Goal: Task Accomplishment & Management: Manage account settings

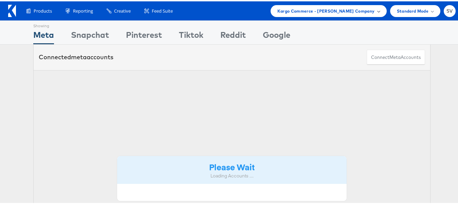
click at [338, 11] on span "Kargo Commerce - [PERSON_NAME] Company" at bounding box center [327, 9] width 98 height 7
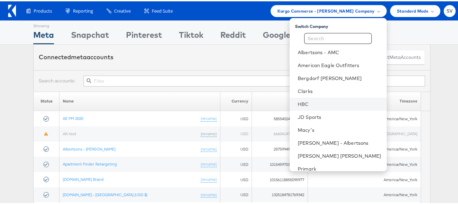
scroll to position [33, 0]
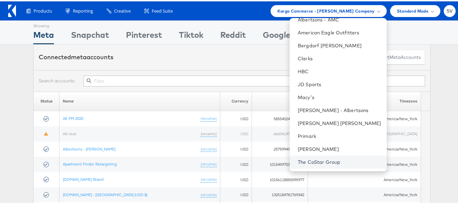
click at [322, 160] on link "The CoStar Group" at bounding box center [340, 160] width 84 height 7
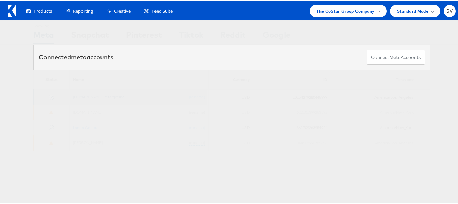
click at [116, 96] on link "[DOMAIN_NAME] Retargeting" at bounding box center [99, 95] width 52 height 5
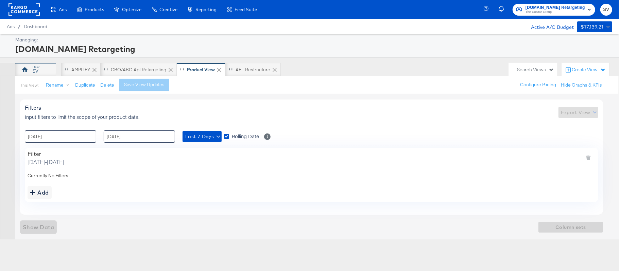
click at [36, 73] on div "SV" at bounding box center [36, 71] width 6 height 6
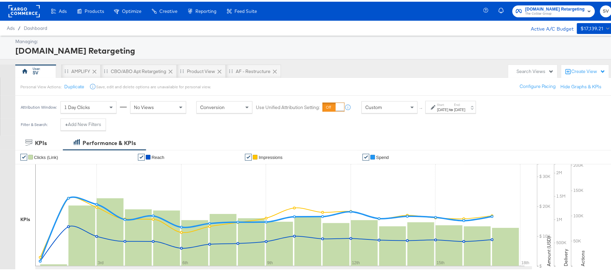
click at [442, 105] on div "[DATE]" at bounding box center [442, 107] width 11 height 5
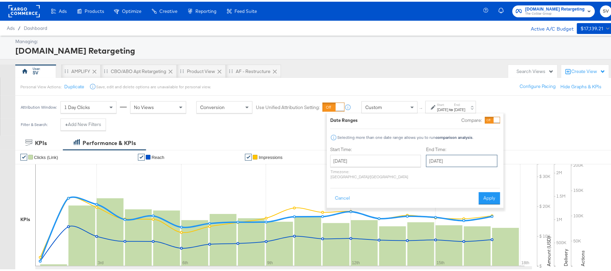
click at [449, 160] on input "September 17th 2025" at bounding box center [461, 159] width 71 height 12
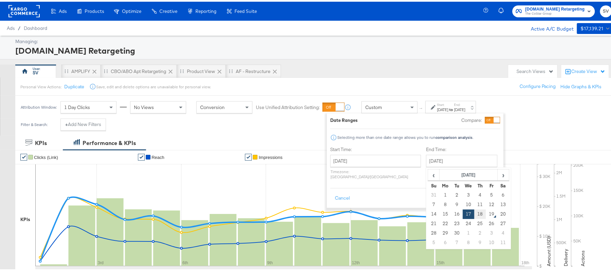
click at [474, 215] on td "18" at bounding box center [480, 213] width 12 height 10
type input "September 18th 2025"
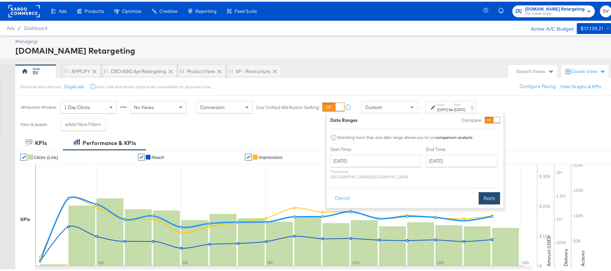
click at [487, 192] on button "Apply" at bounding box center [489, 197] width 21 height 12
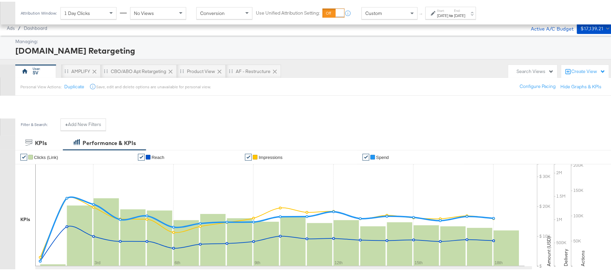
scroll to position [212, 0]
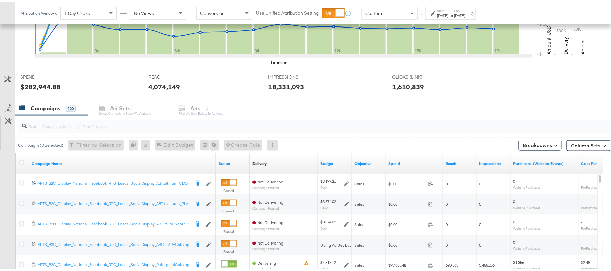
click at [125, 130] on div at bounding box center [314, 125] width 592 height 14
paste input "APTS_B2C_Display_National_Facebook_RTG_Leads_SocialDisplay_Retargeting_Diamond_…"
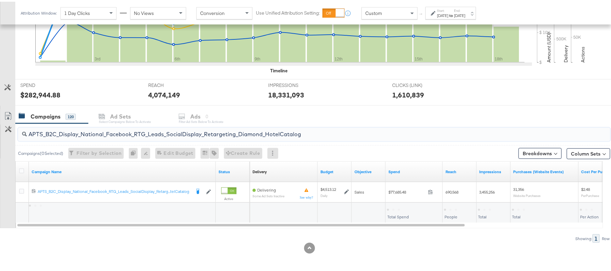
scroll to position [205, 0]
click at [397, 205] on div "$77,685.48" at bounding box center [399, 208] width 25 height 6
copy div "77,685.48"
click at [89, 134] on input "APTS_B2C_Display_National_Facebook_RTG_Leads_SocialDisplay_Retargeting_Diamond_…" at bounding box center [291, 129] width 529 height 13
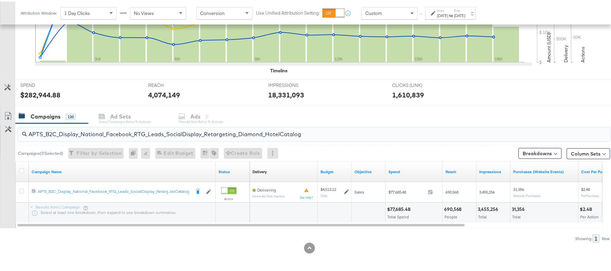
paste input "alwayson_Retargeting_DARE24_DiamondPlatinum"
click at [396, 203] on div "$51,708.56 Total Spend" at bounding box center [414, 211] width 57 height 20
copy div "$51,708.56"
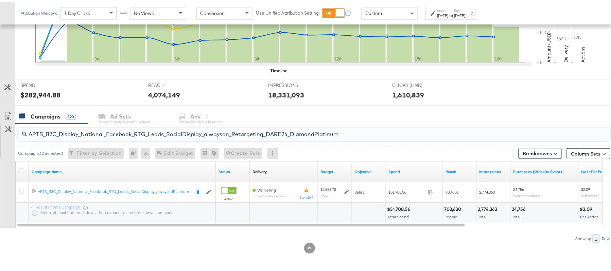
click at [113, 131] on input "APTS_B2C_Display_National_Facebook_RTG_Leads_SocialDisplay_alwayson_Retargeting…" at bounding box center [291, 129] width 529 height 13
paste input "FR_B2C_Display_National_Facebook_RTG_Leads_SocialDisplay_alwayson_Retargeting_FR"
click at [399, 211] on div "$16,140.10" at bounding box center [398, 208] width 23 height 6
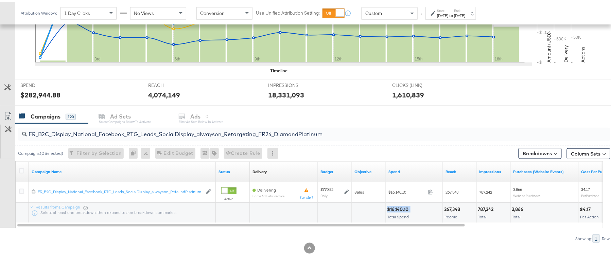
copy div "$16,140.10"
click at [115, 130] on input "FR_B2C_Display_National_Facebook_RTG_Leads_SocialDisplay_alwayson_Retargeting_F…" at bounding box center [291, 129] width 529 height 13
paste input "AF_B2C_Display_National_Facebook_RTG_Leads_SocialDisplay_alwayson_Retargeting_AF"
click at [400, 207] on div "$4,236.30" at bounding box center [398, 208] width 23 height 6
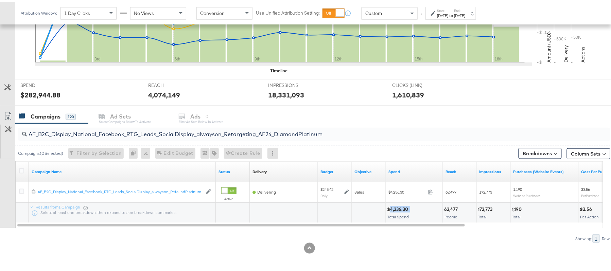
copy div "4,236.30"
click at [104, 128] on input "AF_B2C_Display_National_Facebook_RTG_Leads_SocialDisplay_alwayson_Retargeting_A…" at bounding box center [291, 129] width 529 height 13
paste input "HL_B2C_Display_National_Facebook_RTG_Leads_SocialDisplay_alwayson_Retargeting_A…"
click at [396, 203] on div "$4,249.38 Total Spend" at bounding box center [414, 211] width 57 height 20
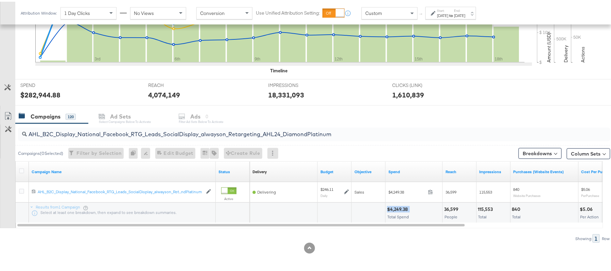
click at [396, 203] on div "$4,249.38 Total Spend" at bounding box center [414, 211] width 57 height 20
copy div "$4,249.38"
click at [98, 131] on input "AHL_B2C_Display_National_Facebook_RTG_Leads_SocialDisplay_alwayson_Retargeting_…" at bounding box center [291, 129] width 529 height 13
paste input "PTS_B2C_Display_National_Facebook_PRO_Traffic_SocialDisplay_alwayson_ASC_DARE24…"
click at [393, 209] on div "$46,400.25" at bounding box center [400, 208] width 27 height 6
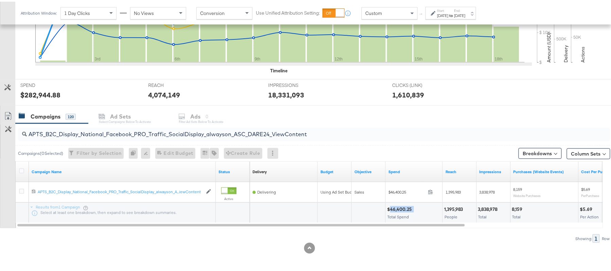
click at [393, 209] on div "$46,400.25" at bounding box center [400, 208] width 27 height 6
copy div "$46,400.25"
click at [138, 128] on input "APTS_B2C_Display_National_Facebook_PRO_Traffic_SocialDisplay_alwayson_ASC_DARE2…" at bounding box center [291, 129] width 529 height 13
paste input "Leads_SocialDisplay_alwayson_ASC_DARE24_Purchase"
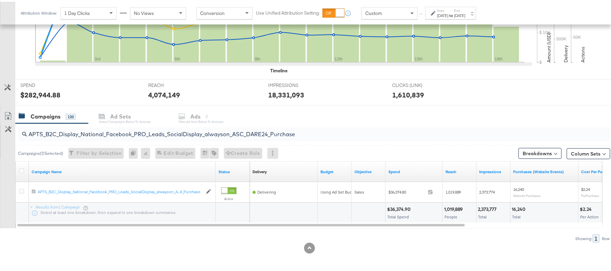
click at [404, 208] on div "$36,374.90" at bounding box center [399, 208] width 25 height 6
copy div "$36,374.90"
click at [98, 135] on input "APTS_B2C_Display_National_Facebook_PRO_Leads_SocialDisplay_alwayson_ASC_DARE24_…" at bounding box center [291, 129] width 529 height 13
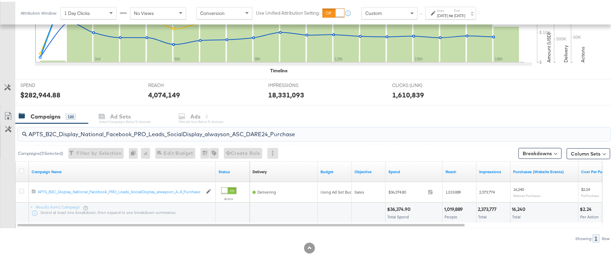
paste input "F_B2C_Display_National_Facebook_PRO_Traffic_SocialDisplay_alwayson_ASC_AF24_Vie…"
click at [397, 204] on div "$1,808.36 Total Spend" at bounding box center [414, 211] width 57 height 20
copy div "$1,808.36"
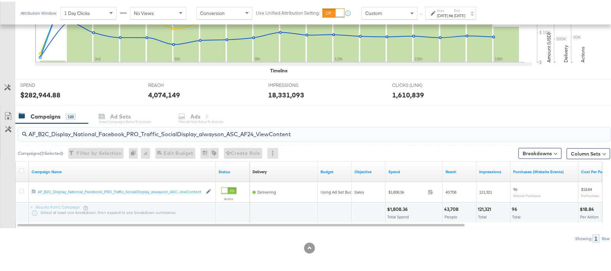
click at [133, 132] on input "AF_B2C_Display_National_Facebook_PRO_Traffic_SocialDisplay_alwayson_ASC_AF24_Vi…" at bounding box center [291, 129] width 529 height 13
paste input "FR_B2C_Display_National_Facebook_PRO_Traffic_SocialDisplay_alwayson_ASC_FR"
click at [397, 209] on div "$13,313.70" at bounding box center [398, 208] width 23 height 6
copy div "13,313.70"
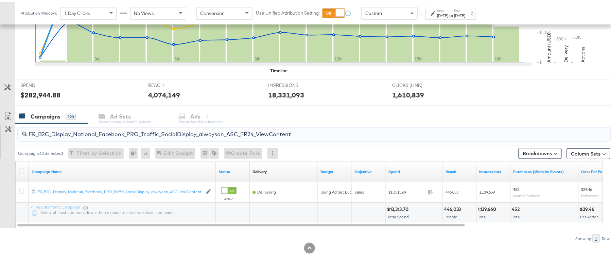
click at [120, 129] on input "FR_B2C_Display_National_Facebook_PRO_Traffic_SocialDisplay_alwayson_ASC_FR24_Vi…" at bounding box center [291, 129] width 529 height 13
paste input "AHL_B2C_Display_National_Facebook_PRO_Traffic_SocialDisplay_alwayson_ASC_AHL"
type input "AHL_B2C_Display_National_Facebook_PRO_Traffic_SocialDisplay_alwayson_ASC_AHL24_…"
click at [397, 204] on div "$1,829.39 Total Spend" at bounding box center [414, 211] width 57 height 20
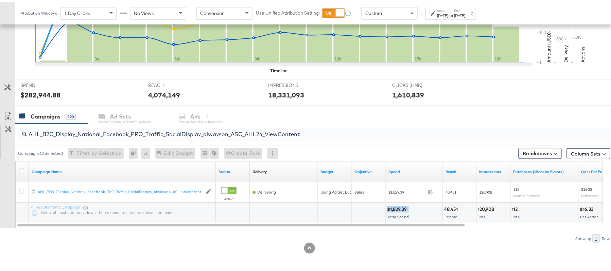
click at [397, 204] on div "$1,829.39 Total Spend" at bounding box center [414, 211] width 57 height 20
copy div "$1,829.39"
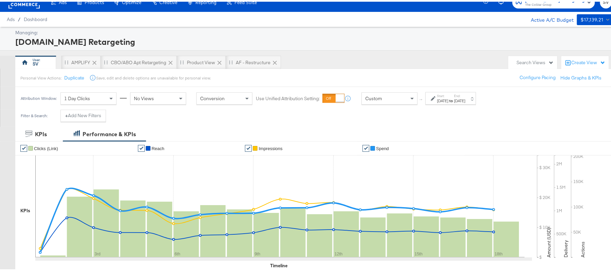
scroll to position [0, 0]
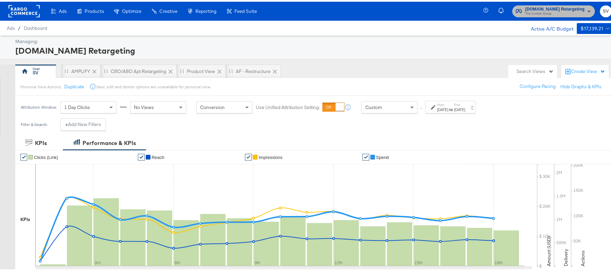
click at [554, 11] on span "The CoStar Group" at bounding box center [554, 12] width 59 height 5
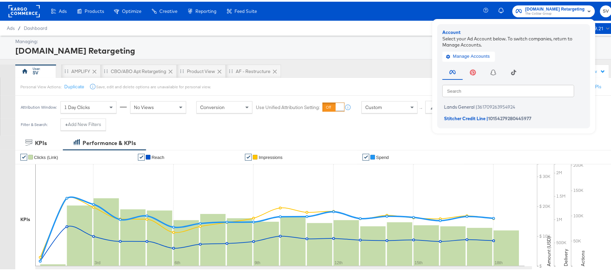
click at [470, 99] on div "Lands General | 361709263954924 Stitcher Credit Line | 10154279280445977" at bounding box center [515, 110] width 146 height 23
click at [464, 105] on span "Lands General" at bounding box center [459, 105] width 31 height 5
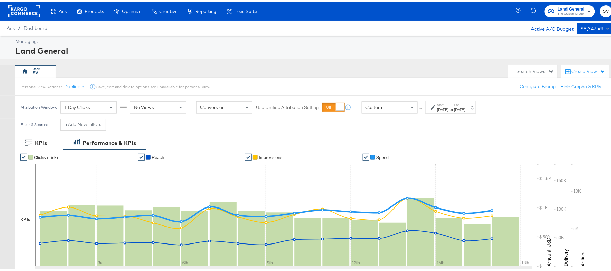
click at [447, 107] on div "[DATE]" at bounding box center [442, 107] width 11 height 5
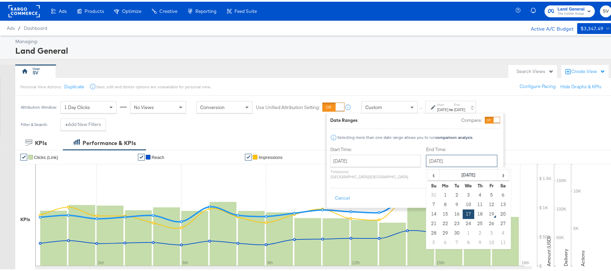
click at [430, 162] on input "September 17th 2025" at bounding box center [461, 159] width 71 height 12
click at [474, 214] on td "18" at bounding box center [480, 213] width 12 height 10
type input "September 18th 2025"
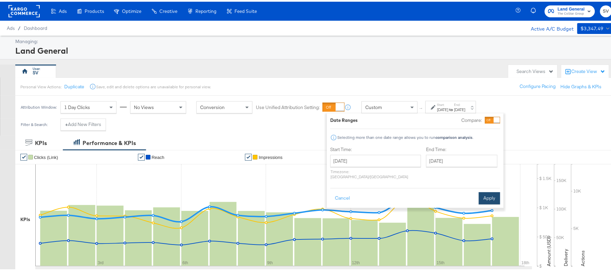
click at [486, 191] on button "Apply" at bounding box center [489, 197] width 21 height 12
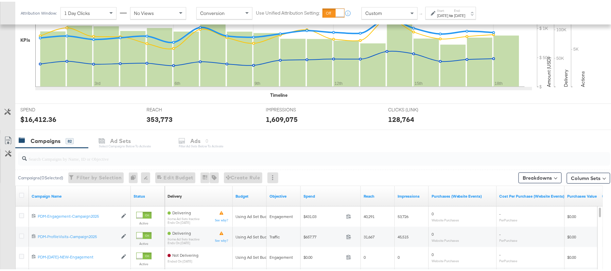
scroll to position [180, 0]
click at [97, 158] on input "search" at bounding box center [291, 153] width 529 height 13
paste input "B2C_LAND_KC_RT_Sig_24"
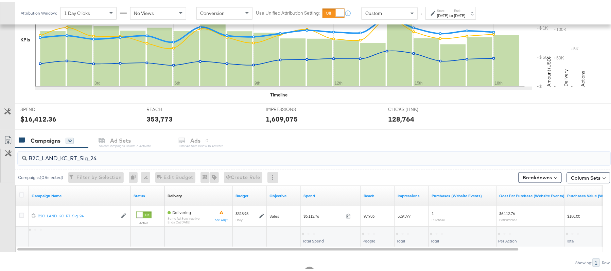
scroll to position [205, 0]
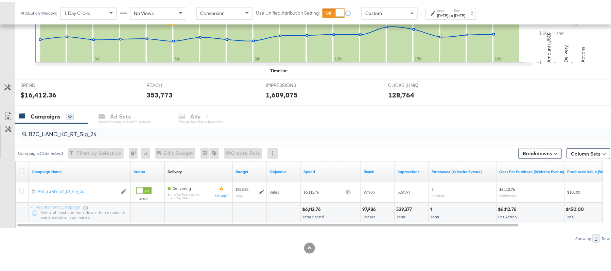
click at [305, 211] on div "$6,112.76" at bounding box center [312, 208] width 21 height 6
copy div "6,112.76"
click at [93, 128] on input "B2C_LAND_KC_RT_Sig_24" at bounding box center [291, 129] width 529 height 13
paste input "B_Ecommerce_KC_Retargeting_LW&LOA_Traffic"
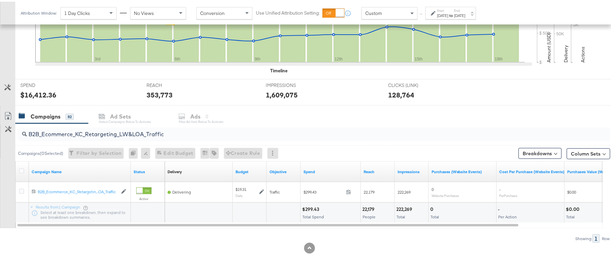
click at [312, 207] on div "$299.43" at bounding box center [311, 208] width 19 height 6
copy div "$299.43"
click at [121, 134] on input "B2B_Ecommerce_KC_Retargeting_LW&LOA_Traffic" at bounding box center [291, 129] width 529 height 13
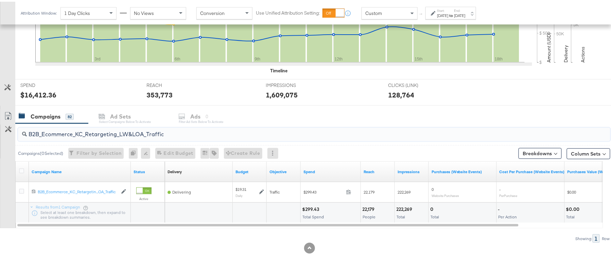
paste input "KC_Retargeting_Prospects & Clients_Conversions"
click at [308, 205] on div "$300.19" at bounding box center [311, 208] width 19 height 6
copy div "$300.19"
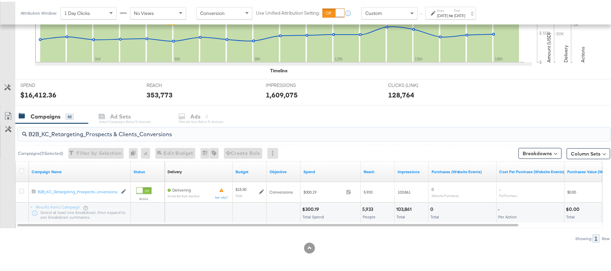
click at [143, 135] on input "B2B_KC_Retargeting_Prospects & Clients_Conversions" at bounding box center [291, 129] width 529 height 13
paste input "C_LAND_KC_Pros_Sig"
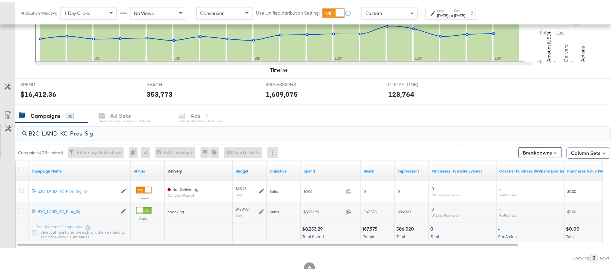
click at [314, 229] on div "$8,253.29" at bounding box center [313, 227] width 23 height 6
copy div "$8,253.29"
click at [79, 127] on input "B2C_LAND_KC_Pros_Sig" at bounding box center [291, 129] width 529 height 13
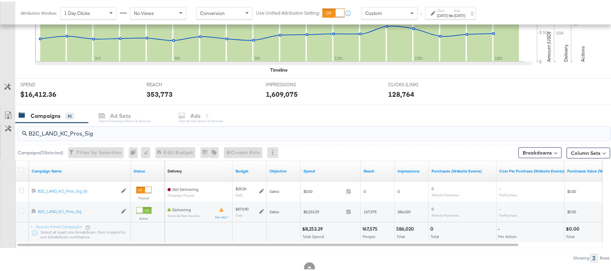
paste input "RT_Sig_24"
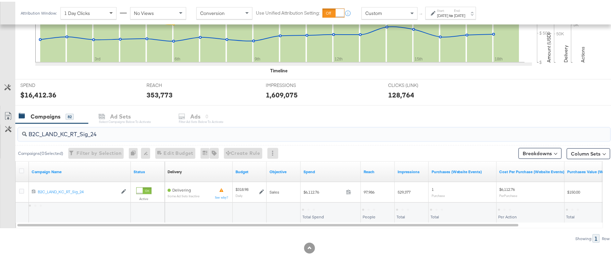
type input "B2C_LAND_KC_RT_Sig_24"
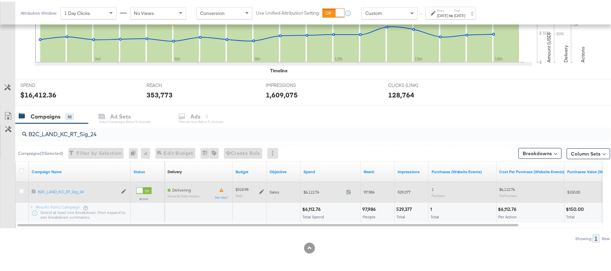
click at [262, 191] on icon at bounding box center [261, 190] width 5 height 5
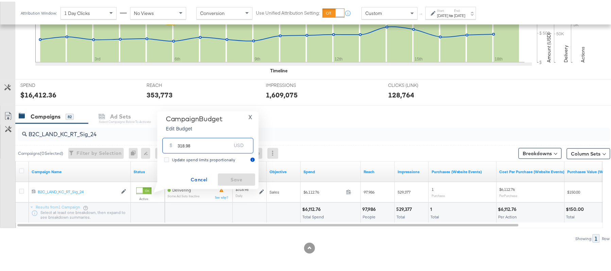
click at [214, 143] on input "318.98" at bounding box center [205, 141] width 54 height 15
paste input "$340.60"
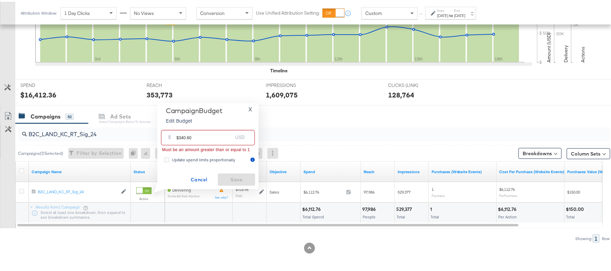
click at [178, 135] on input "$340.60" at bounding box center [204, 133] width 56 height 15
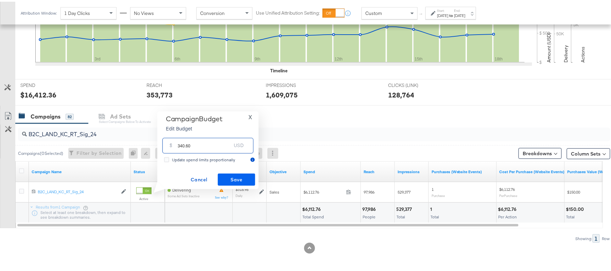
type input "340.60"
click at [238, 177] on span "Save" at bounding box center [237, 178] width 32 height 8
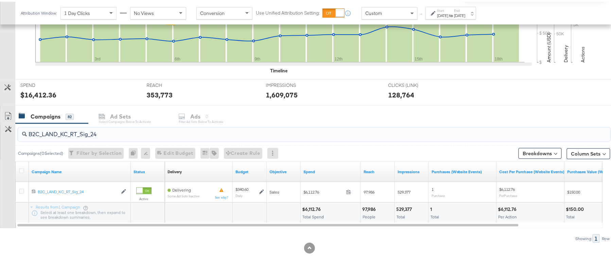
click at [110, 131] on input "B2C_LAND_KC_RT_Sig_24" at bounding box center [291, 129] width 529 height 13
paste input "B_Ecommerce_KC_Retargeting_LW&LOA_Traffic"
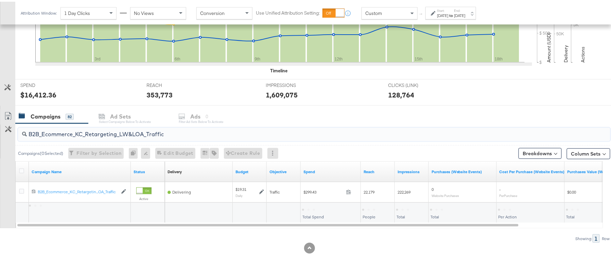
type input "B2B_Ecommerce_KC_Retargeting_LW&LOA_Traffic"
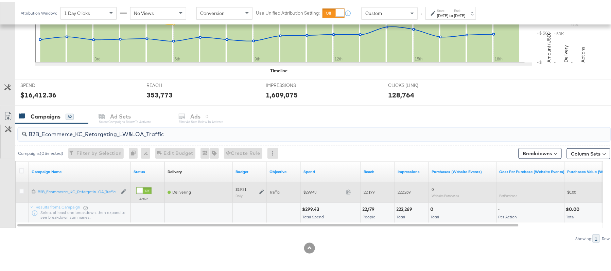
click at [261, 190] on icon at bounding box center [261, 190] width 5 height 5
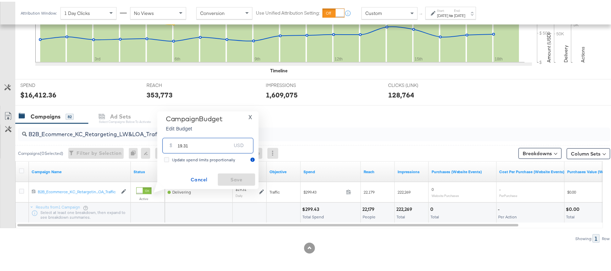
click at [199, 143] on input "19.31" at bounding box center [205, 141] width 54 height 15
paste input "$16.7"
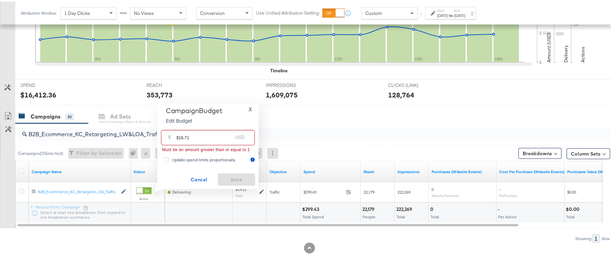
click at [179, 135] on input "$16.71" at bounding box center [204, 133] width 56 height 15
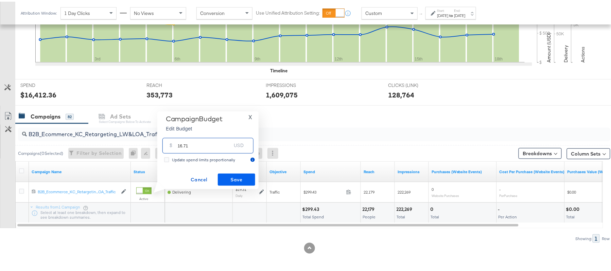
type input "16.71"
click at [246, 177] on span "Save" at bounding box center [237, 178] width 32 height 8
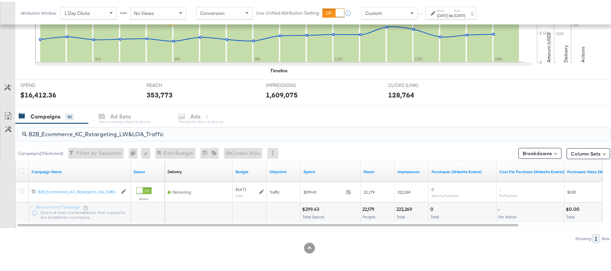
click at [75, 135] on input "B2B_Ecommerce_KC_Retargeting_LW&LOA_Traffic" at bounding box center [291, 129] width 529 height 13
paste input "KC_Retargeting_Prospects & Clients_Conversions"
type input "B2B_KC_Retargeting_Prospects & Clients_Conversions"
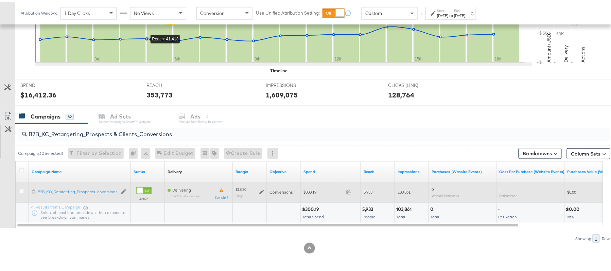
click at [262, 194] on div "$15.30 Daily" at bounding box center [249, 190] width 29 height 11
click at [262, 191] on icon at bounding box center [261, 190] width 5 height 5
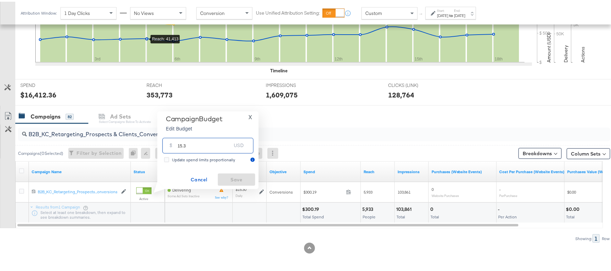
click at [190, 143] on input "15.3" at bounding box center [205, 141] width 54 height 15
paste input "$16.65"
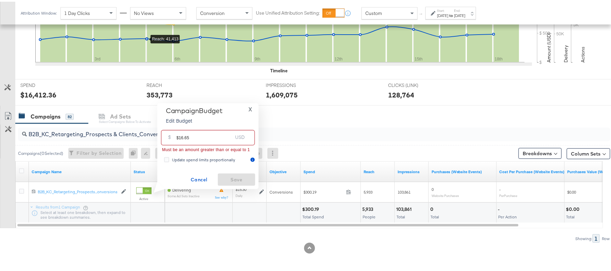
click at [179, 136] on input "$16.65" at bounding box center [204, 133] width 56 height 15
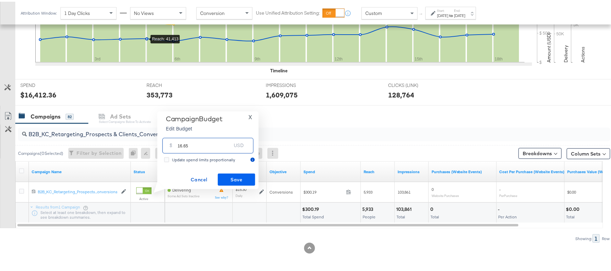
type input "16.65"
click at [240, 175] on span "Save" at bounding box center [237, 178] width 32 height 8
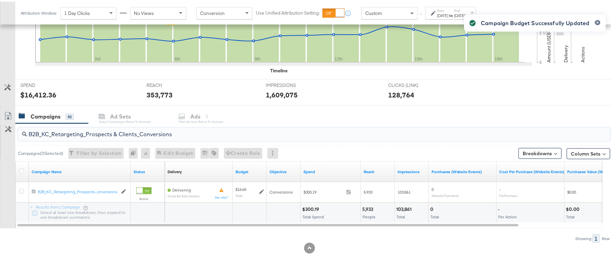
click at [122, 126] on input "B2B_KC_Retargeting_Prospects & Clients_Conversions" at bounding box center [291, 129] width 529 height 13
paste input "C_LAND_KC_Pros_Sig"
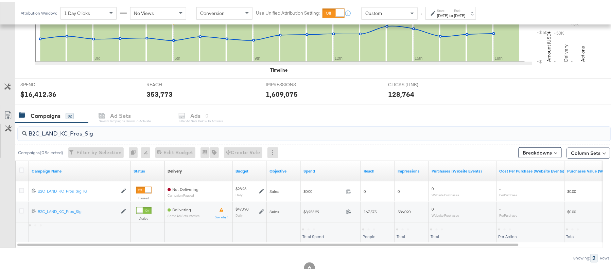
type input "B2C_LAND_KC_Pros_Sig"
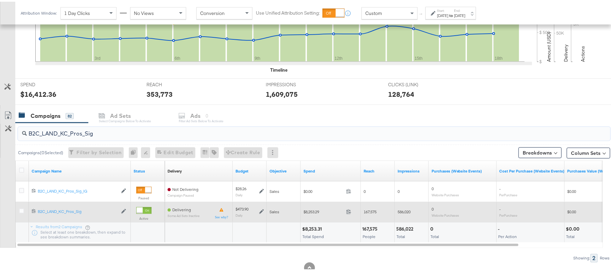
click at [260, 211] on icon at bounding box center [261, 210] width 5 height 5
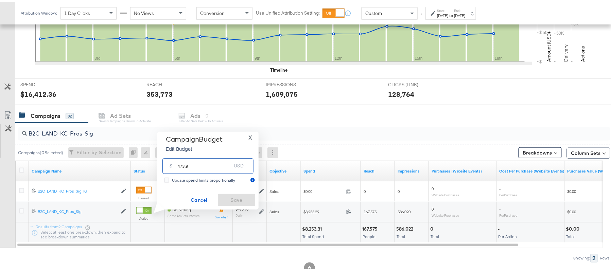
click at [217, 160] on input "473.9" at bounding box center [205, 161] width 54 height 15
paste input "$497.60"
click at [178, 155] on input "$497.60" at bounding box center [204, 153] width 56 height 15
type input "497.60"
click at [242, 196] on span "Save" at bounding box center [237, 198] width 32 height 8
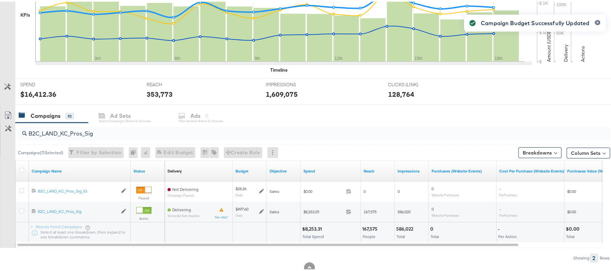
scroll to position [0, 0]
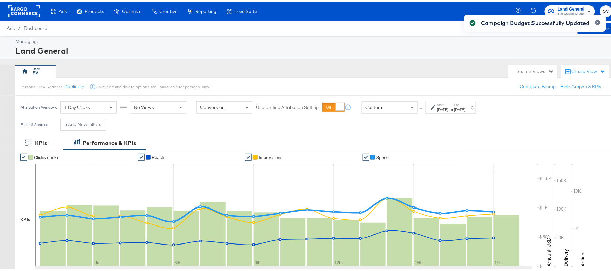
click at [559, 4] on button "Land General The CoStar Group" at bounding box center [570, 10] width 50 height 12
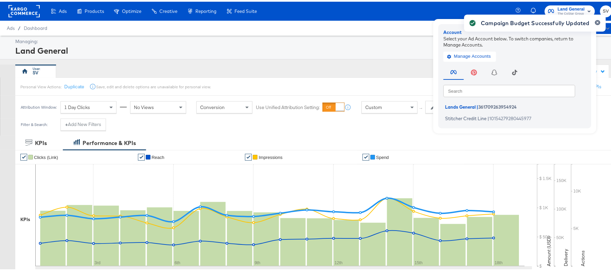
click at [457, 117] on div "Campaign Budget Successfully Updated" at bounding box center [534, 123] width 155 height 234
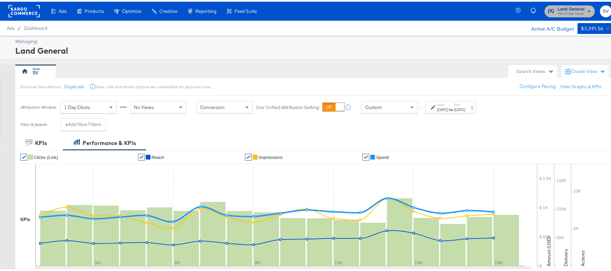
click at [566, 7] on span "Land General" at bounding box center [571, 7] width 27 height 7
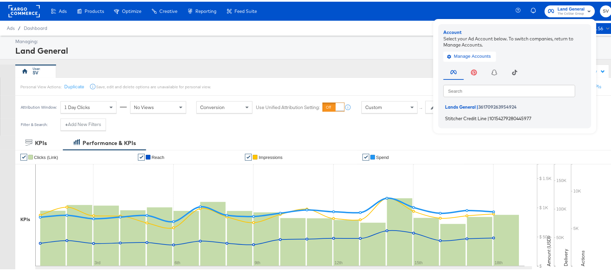
click at [454, 115] on span "Stitcher Credit Line" at bounding box center [465, 116] width 41 height 5
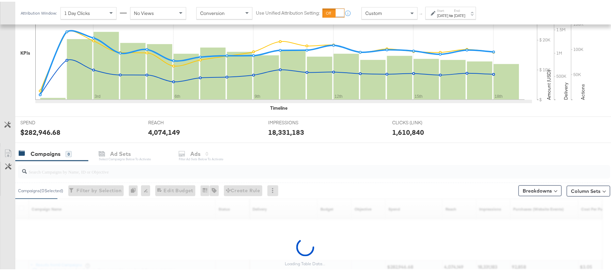
scroll to position [225, 0]
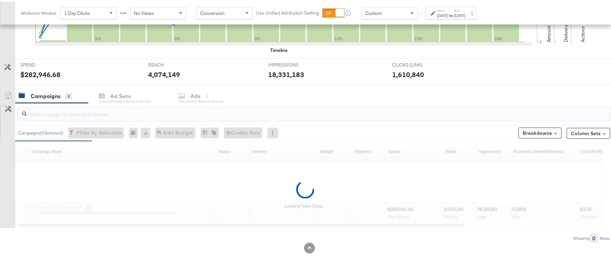
click at [37, 109] on input "search" at bounding box center [291, 109] width 529 height 13
paste input "APTS_B2C_Display_National_Facebook_RTG_Leads_SocialDisplay_Retargeting_Diamond_…"
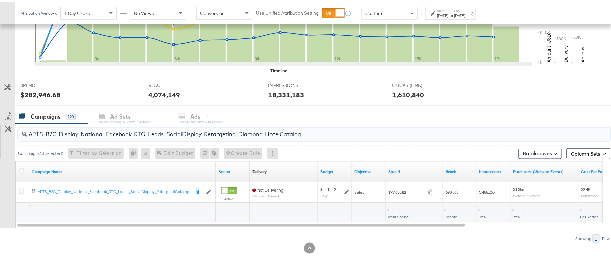
scroll to position [205, 0]
type input "APTS_B2C_Display_National_Facebook_RTG_Leads_SocialDisplay_Retargeting_Diamond_…"
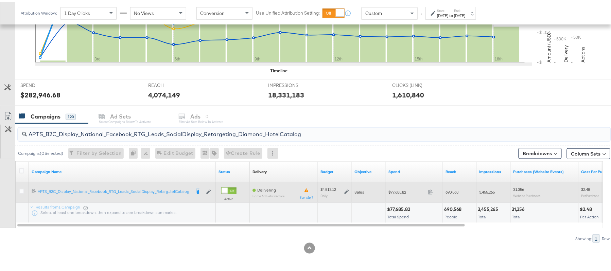
click at [347, 188] on icon at bounding box center [346, 190] width 5 height 5
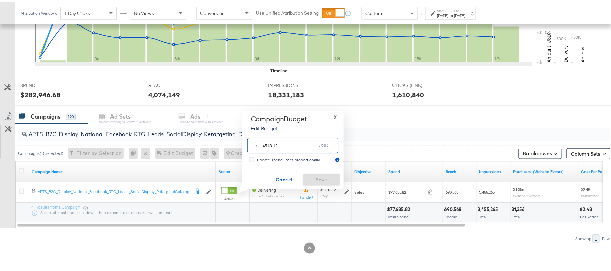
click at [306, 140] on input "4513.12" at bounding box center [290, 141] width 54 height 15
paste input "$4,893.25"
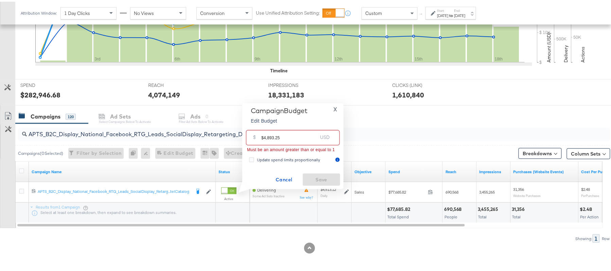
click at [267, 134] on input "$4,893.25" at bounding box center [289, 133] width 56 height 15
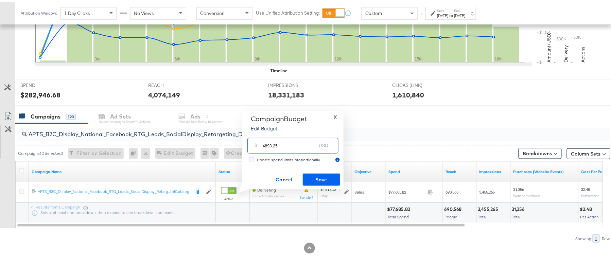
type input "4893.25"
click at [321, 175] on span "Save" at bounding box center [321, 178] width 32 height 8
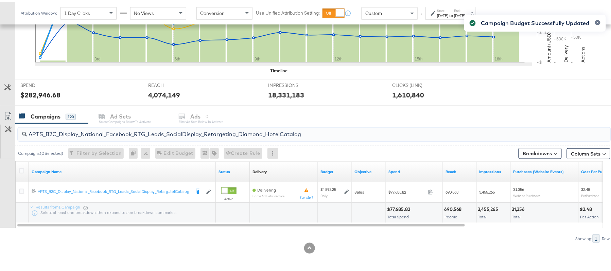
click at [119, 131] on input "APTS_B2C_Display_National_Facebook_RTG_Leads_SocialDisplay_Retargeting_Diamond_…" at bounding box center [291, 129] width 529 height 13
paste input "alwayson_Retargeting_DARE24_DiamondPlatinum"
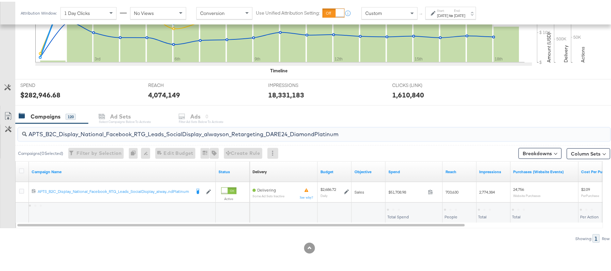
type input "APTS_B2C_Display_National_Facebook_RTG_Leads_SocialDisplay_alwayson_Retargeting…"
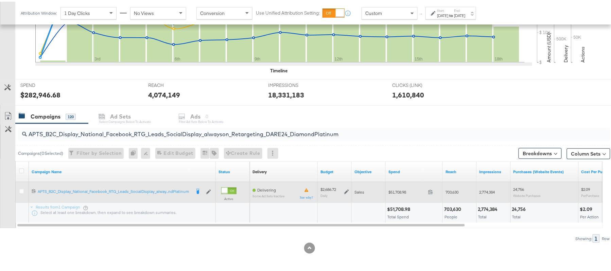
click at [345, 191] on icon at bounding box center [346, 190] width 5 height 5
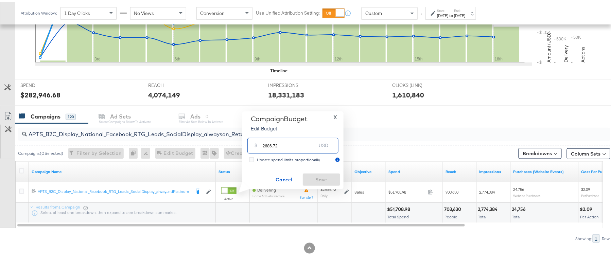
click at [288, 136] on input "2686.72" at bounding box center [290, 141] width 54 height 15
paste input "$3,224.06"
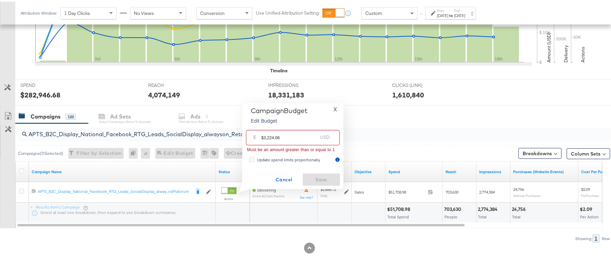
click at [268, 135] on input "$3,224.06" at bounding box center [289, 133] width 56 height 15
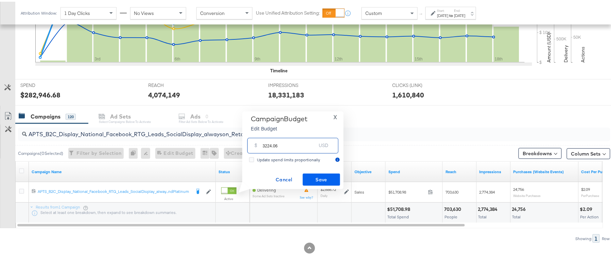
type input "3224.06"
click at [313, 173] on button "Save" at bounding box center [321, 178] width 37 height 12
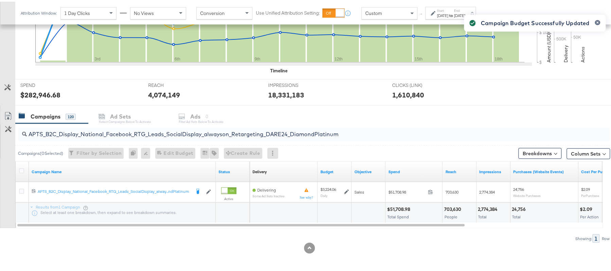
click at [122, 137] on div "APTS_B2C_Display_National_Facebook_RTG_Leads_SocialDisplay_alwayson_Retargeting…" at bounding box center [314, 133] width 592 height 14
paste input "FR_B2C_Display_National_Facebook_RTG_Leads_SocialDisplay_alwayson_Retargeting_FR"
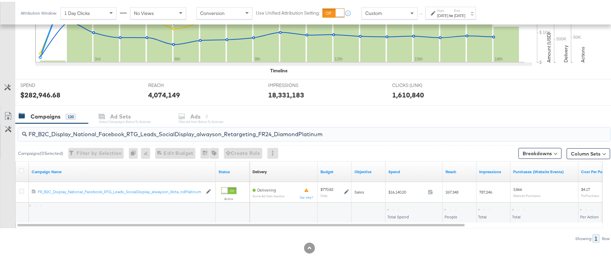
type input "FR_B2C_Display_National_Facebook_RTG_Leads_SocialDisplay_alwayson_Retargeting_F…"
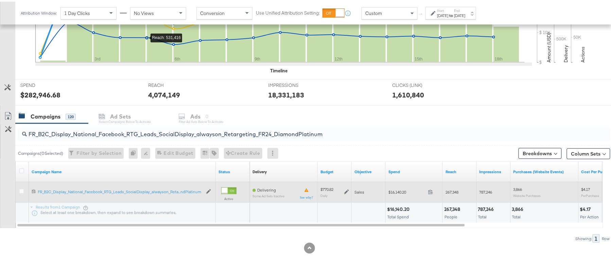
click at [347, 190] on icon at bounding box center [346, 190] width 5 height 5
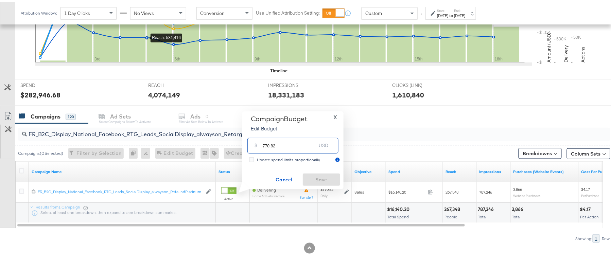
click at [294, 143] on input "770.82" at bounding box center [290, 141] width 54 height 15
paste input "$886.44"
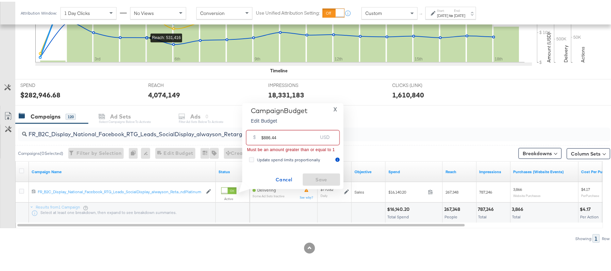
click at [262, 135] on input "$886.44" at bounding box center [289, 133] width 56 height 15
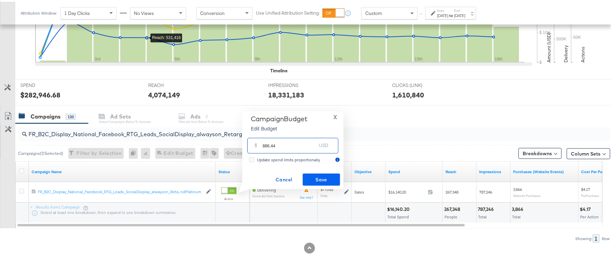
type input "886.44"
click at [328, 176] on span "Save" at bounding box center [321, 178] width 32 height 8
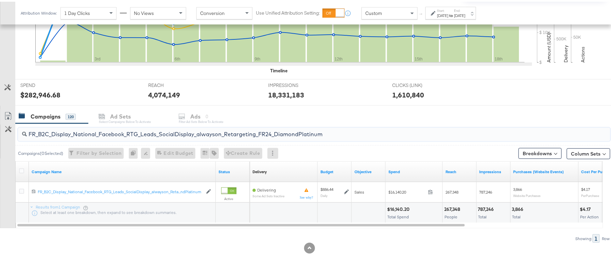
click at [155, 135] on input "FR_B2C_Display_National_Facebook_RTG_Leads_SocialDisplay_alwayson_Retargeting_F…" at bounding box center [291, 129] width 529 height 13
paste input "AF_B2C_Display_National_Facebook_RTG_Leads_SocialDisplay_alwayson_Retargeting_AF"
type input "AF_B2C_Display_National_Facebook_RTG_Leads_SocialDisplay_alwayson_Retargeting_A…"
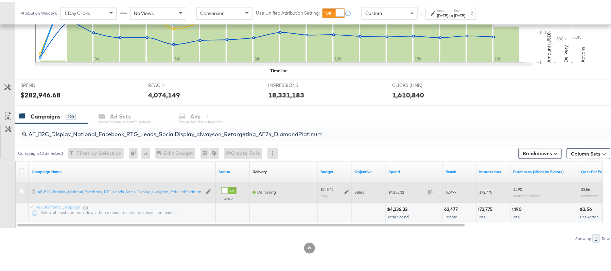
click at [345, 191] on icon at bounding box center [346, 190] width 5 height 5
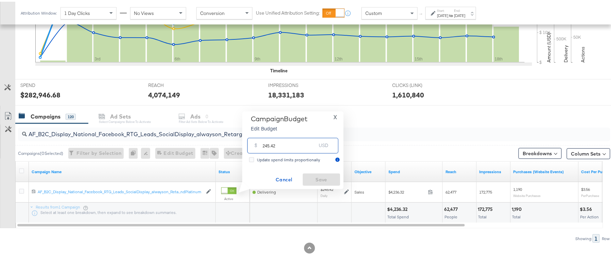
click at [289, 142] on input "245.42" at bounding box center [290, 141] width 54 height 15
paste input "$266.13"
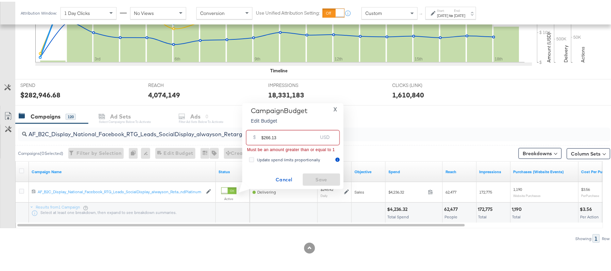
click at [263, 136] on input "$266.13" at bounding box center [289, 133] width 56 height 15
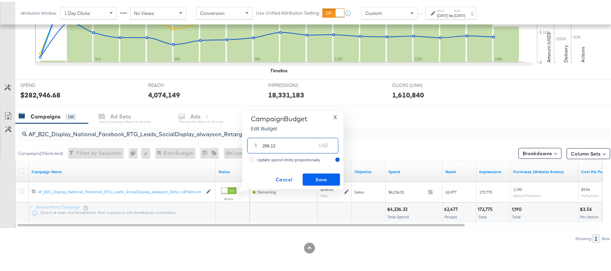
type input "266.13"
click at [328, 176] on span "Save" at bounding box center [321, 178] width 32 height 8
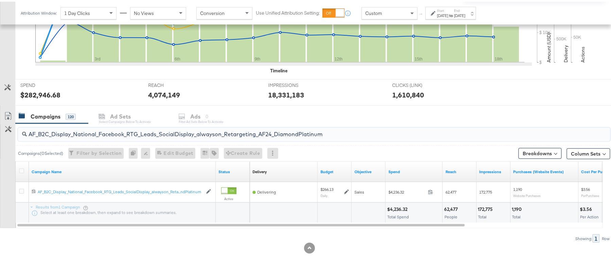
click at [174, 127] on input "AF_B2C_Display_National_Facebook_RTG_Leads_SocialDisplay_alwayson_Retargeting_A…" at bounding box center [291, 129] width 529 height 13
paste input "HL_B2C_Display_National_Facebook_RTG_Leads_SocialDisplay_alwayson_Retargeting_A…"
type input "AHL_B2C_Display_National_Facebook_RTG_Leads_SocialDisplay_alwayson_Retargeting_…"
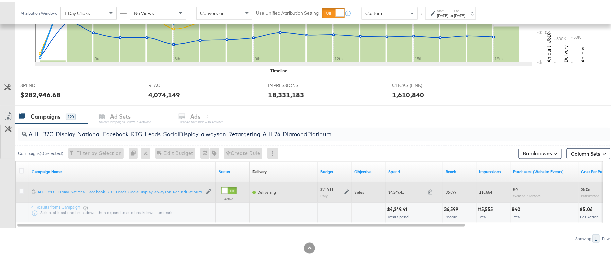
click at [345, 190] on icon at bounding box center [346, 190] width 5 height 5
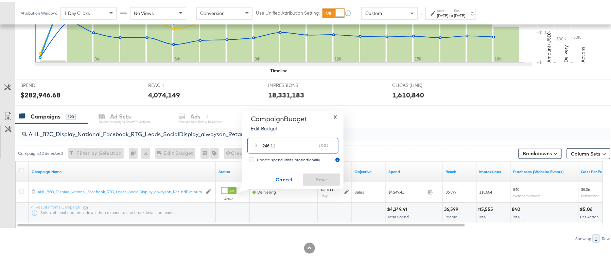
click at [285, 137] on input "246.11" at bounding box center [290, 141] width 54 height 15
paste input "$264.87"
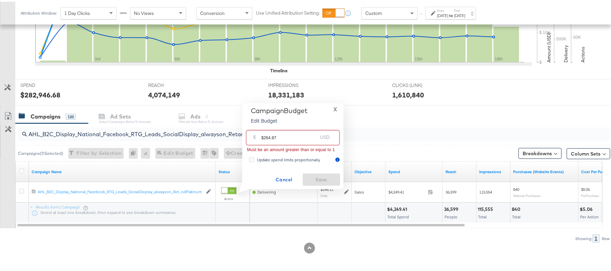
click at [263, 136] on input "$264.87" at bounding box center [289, 133] width 56 height 15
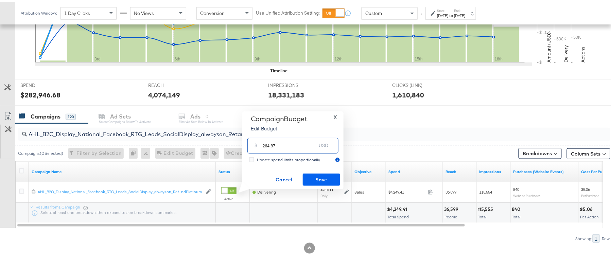
type input "264.87"
click at [318, 180] on span "Save" at bounding box center [321, 178] width 32 height 8
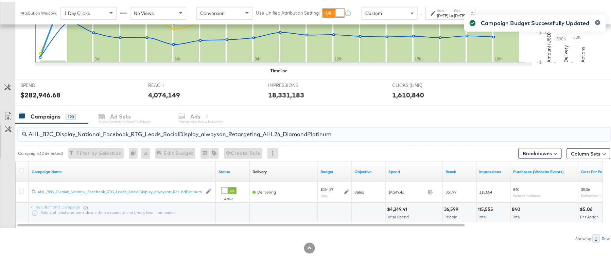
click at [105, 128] on input "AHL_B2C_Display_National_Facebook_RTG_Leads_SocialDisplay_alwayson_Retargeting_…" at bounding box center [291, 129] width 529 height 13
paste input "PTS_B2C_Display_National_Facebook_PRO_Traffic_SocialDisplay_alwayson_ASC_DARE24…"
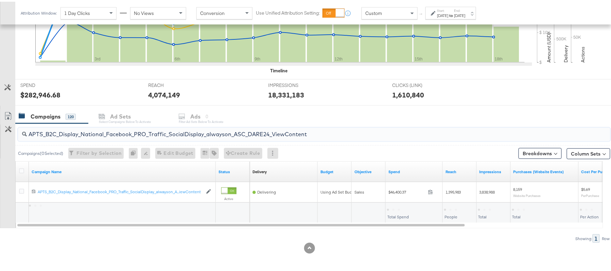
type input "APTS_B2C_Display_National_Facebook_PRO_Traffic_SocialDisplay_alwayson_ASC_DARE2…"
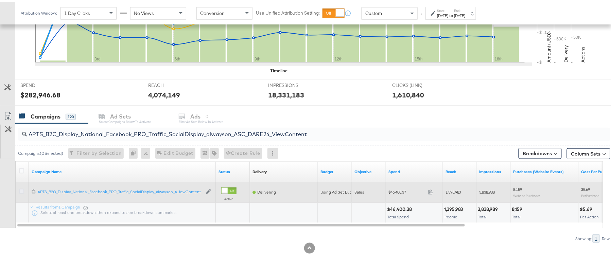
click at [23, 188] on icon at bounding box center [21, 189] width 5 height 5
click at [0, 0] on input "checkbox" at bounding box center [0, 0] width 0 height 0
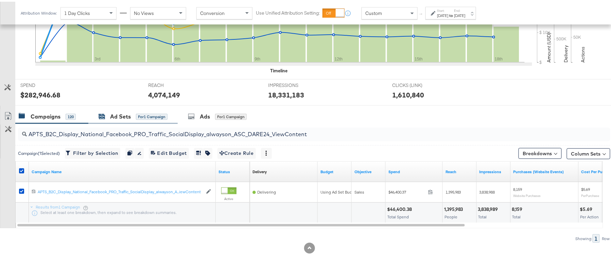
click at [108, 116] on div "Ad Sets for 1 Campaign" at bounding box center [133, 115] width 69 height 8
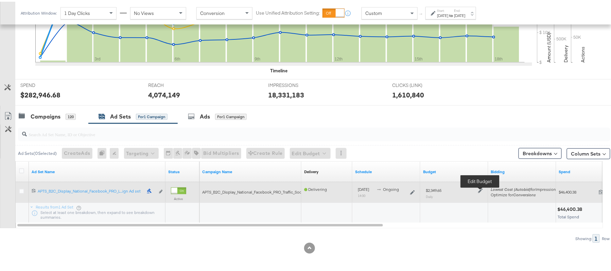
click at [480, 189] on icon at bounding box center [480, 189] width 5 height 5
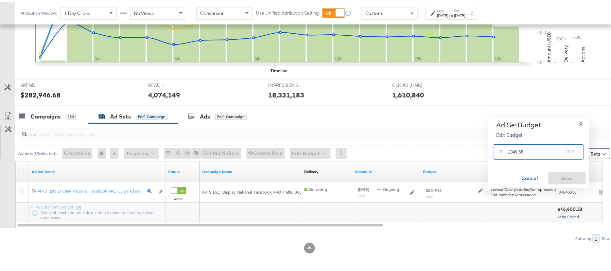
click at [534, 149] on input "2349.65" at bounding box center [535, 147] width 54 height 15
paste input "$1,997.20"
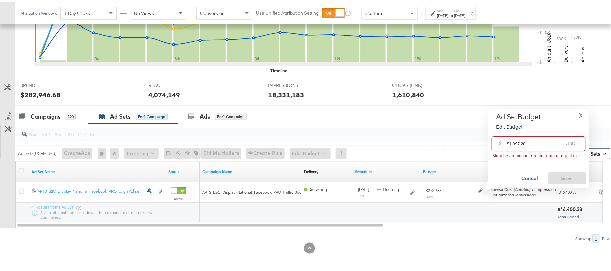
click at [513, 140] on input "$1,997.20" at bounding box center [535, 139] width 56 height 15
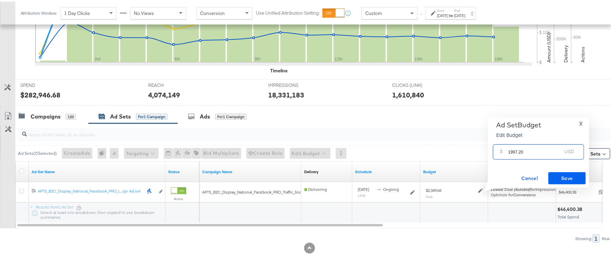
type input "1997.20"
click at [559, 175] on span "Save" at bounding box center [567, 177] width 32 height 8
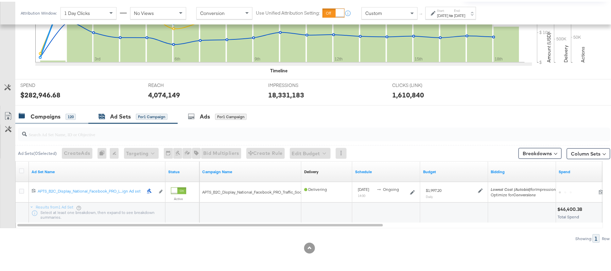
click at [48, 118] on div "Campaigns" at bounding box center [46, 115] width 30 height 8
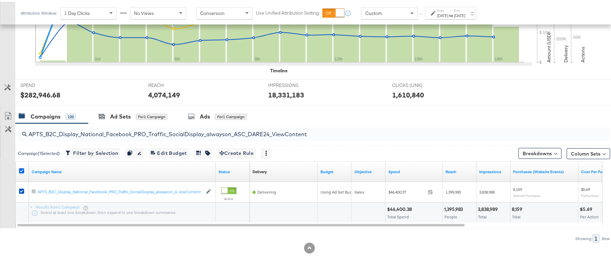
click at [20, 171] on icon at bounding box center [21, 169] width 5 height 5
click at [0, 0] on input "checkbox" at bounding box center [0, 0] width 0 height 0
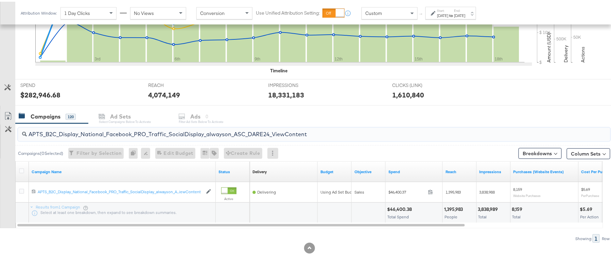
click at [81, 130] on input "APTS_B2C_Display_National_Facebook_PRO_Traffic_SocialDisplay_alwayson_ASC_DARE2…" at bounding box center [291, 129] width 529 height 13
paste input "Leads_SocialDisplay_alwayson_ASC_DARE24_Purchase"
type input "APTS_B2C_Display_National_Facebook_PRO_Leads_SocialDisplay_alwayson_ASC_DARE24_…"
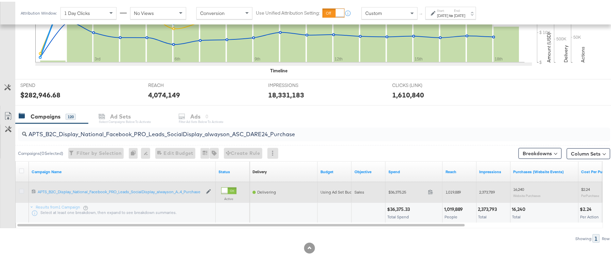
click at [21, 188] on icon at bounding box center [21, 189] width 5 height 5
click at [0, 0] on input "checkbox" at bounding box center [0, 0] width 0 height 0
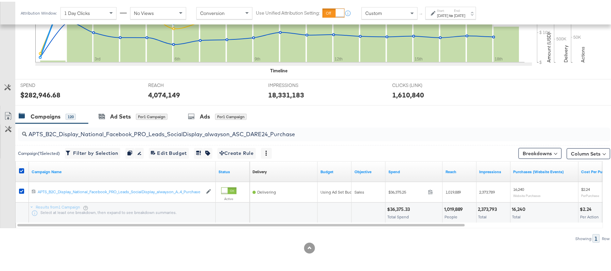
click at [111, 123] on div "APTS_B2C_Display_National_Facebook_PRO_Leads_SocialDisplay_alwayson_ASC_DARE24_…" at bounding box center [312, 133] width 595 height 22
click at [125, 113] on div "Ad Sets" at bounding box center [120, 115] width 21 height 8
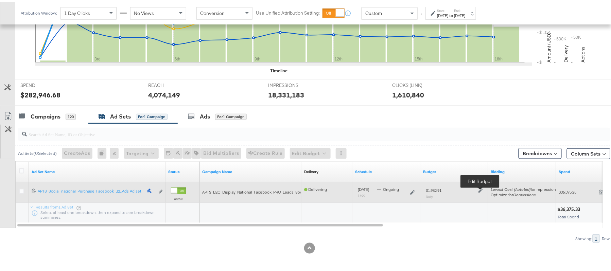
click at [479, 191] on icon at bounding box center [480, 189] width 5 height 5
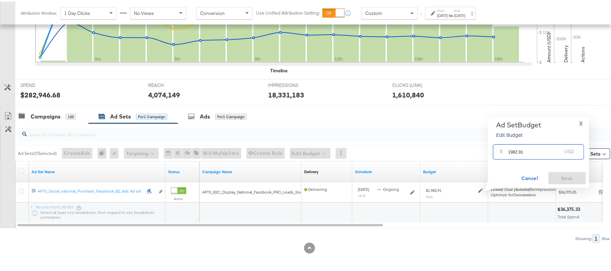
click at [534, 146] on input "1982.91" at bounding box center [535, 147] width 54 height 15
paste input "$1,786.77"
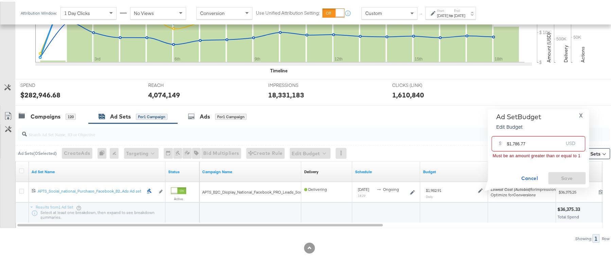
click at [514, 143] on input "$1,786.77" at bounding box center [535, 139] width 56 height 15
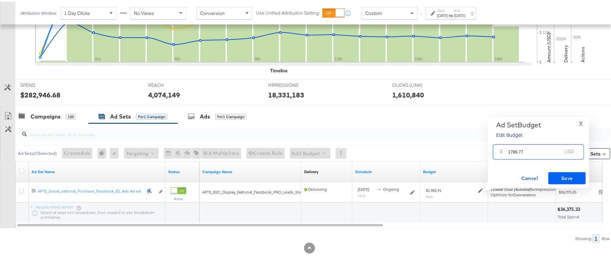
type input "1786.77"
click at [561, 176] on span "Save" at bounding box center [567, 177] width 32 height 8
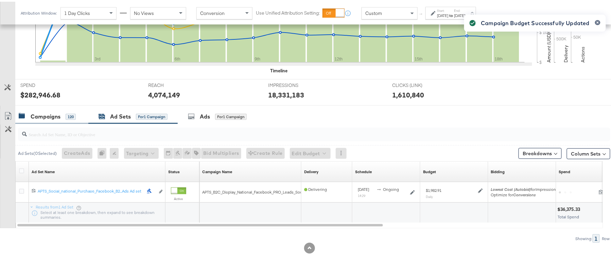
click at [60, 114] on div "Campaigns" at bounding box center [46, 115] width 30 height 8
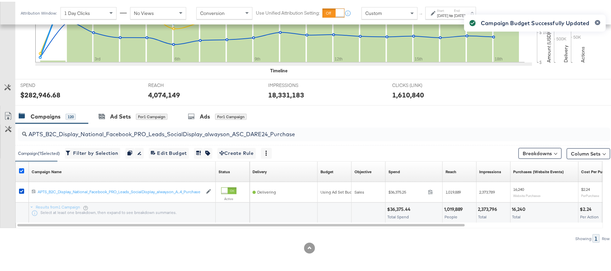
click at [22, 169] on icon at bounding box center [21, 169] width 5 height 5
click at [0, 0] on input "checkbox" at bounding box center [0, 0] width 0 height 0
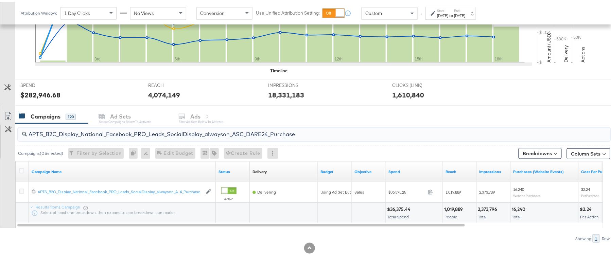
click at [86, 125] on input "APTS_B2C_Display_National_Facebook_PRO_Leads_SocialDisplay_alwayson_ASC_DARE24_…" at bounding box center [291, 129] width 529 height 13
paste input "F_B2C_Display_National_Facebook_PRO_Traffic_SocialDisplay_alwayson_ASC_AF24_Vie…"
type input "AF_B2C_Display_National_Facebook_PRO_Traffic_SocialDisplay_alwayson_ASC_AF24_Vi…"
drag, startPoint x: 18, startPoint y: 171, endPoint x: 23, endPoint y: 170, distance: 5.8
click at [23, 170] on div at bounding box center [22, 170] width 13 height 12
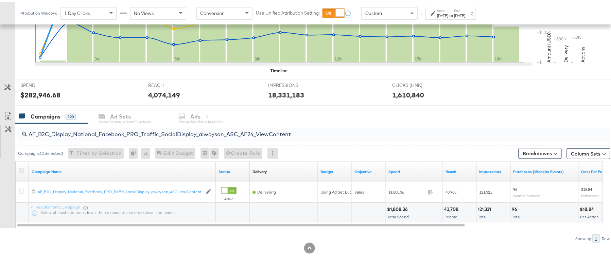
click at [23, 170] on icon at bounding box center [21, 169] width 5 height 5
click at [0, 0] on input "checkbox" at bounding box center [0, 0] width 0 height 0
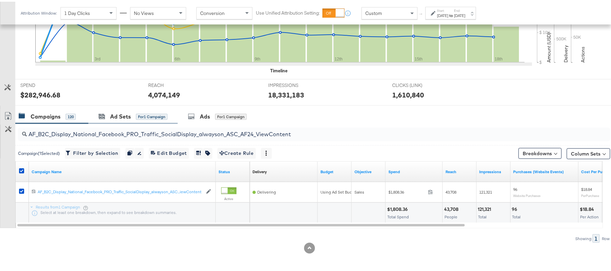
click at [130, 108] on div "Ad Sets for 1 Campaign" at bounding box center [132, 115] width 89 height 15
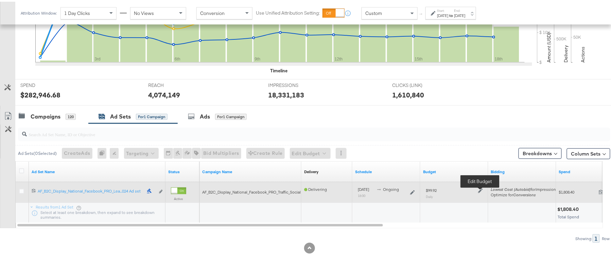
click at [480, 187] on icon at bounding box center [480, 189] width 5 height 5
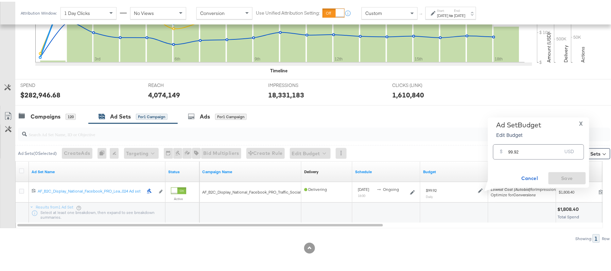
click at [530, 141] on input "99.92" at bounding box center [535, 147] width 54 height 15
paste input "$"
click at [509, 142] on input "$99.92" at bounding box center [535, 139] width 56 height 15
type input "99.92"
click at [533, 175] on span "Cancel" at bounding box center [530, 177] width 32 height 8
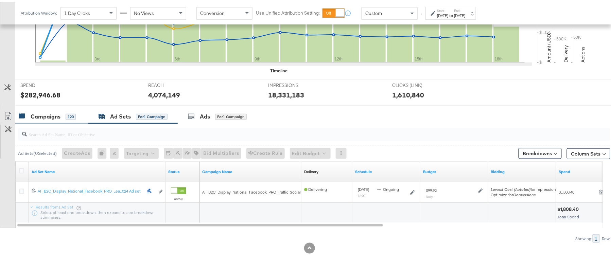
click at [46, 113] on div "Campaigns" at bounding box center [46, 115] width 30 height 8
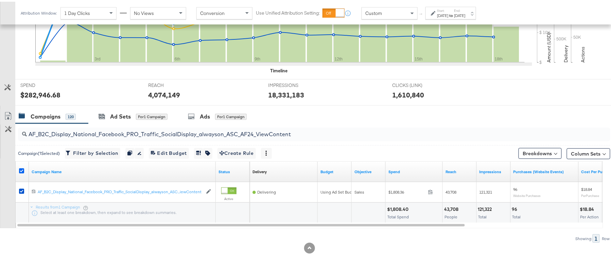
click at [20, 169] on icon at bounding box center [21, 169] width 5 height 5
click at [0, 0] on input "checkbox" at bounding box center [0, 0] width 0 height 0
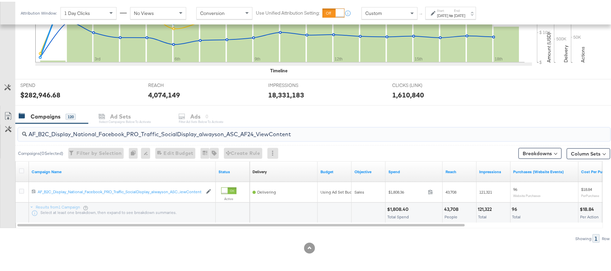
click at [121, 132] on input "AF_B2C_Display_National_Facebook_PRO_Traffic_SocialDisplay_alwayson_ASC_AF24_Vi…" at bounding box center [291, 129] width 529 height 13
paste input "FR_B2C_Display_National_Facebook_PRO_Traffic_SocialDisplay_alwayson_ASC_FR"
type input "FR_B2C_Display_National_Facebook_PRO_Traffic_SocialDisplay_alwayson_ASC_FR24_Vi…"
click at [22, 168] on icon at bounding box center [21, 169] width 5 height 5
click at [0, 0] on input "checkbox" at bounding box center [0, 0] width 0 height 0
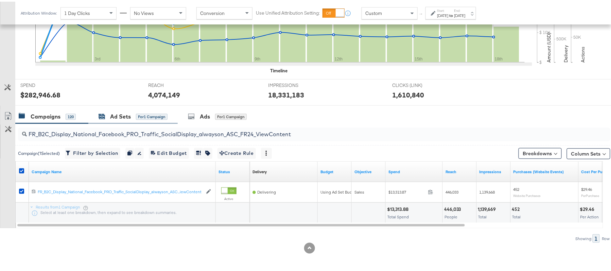
click at [153, 117] on div "for 1 Campaign" at bounding box center [152, 115] width 32 height 6
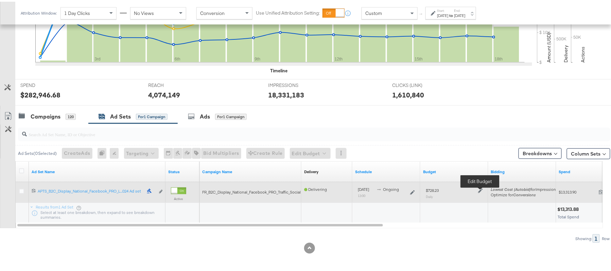
click at [480, 189] on icon at bounding box center [480, 189] width 5 height 5
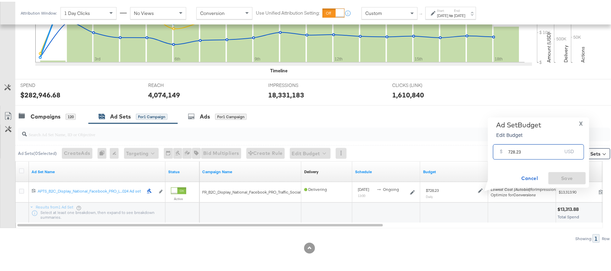
click at [526, 151] on input "728.23" at bounding box center [535, 147] width 54 height 15
paste input "$656.95"
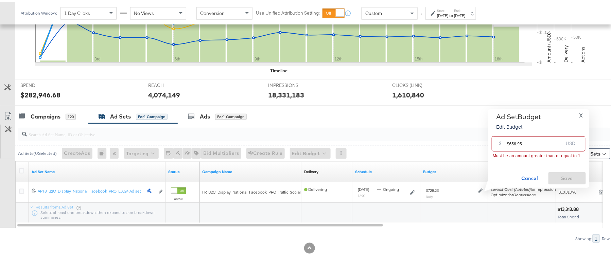
click at [508, 142] on input "$656.95" at bounding box center [535, 139] width 56 height 15
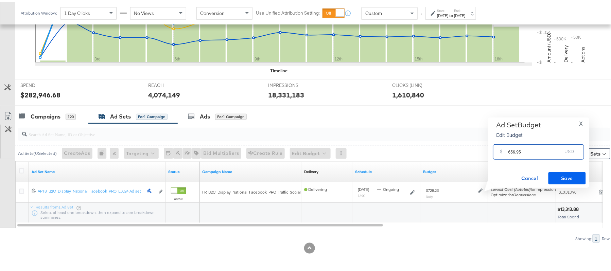
type input "656.95"
click at [566, 176] on span "Save" at bounding box center [567, 177] width 32 height 8
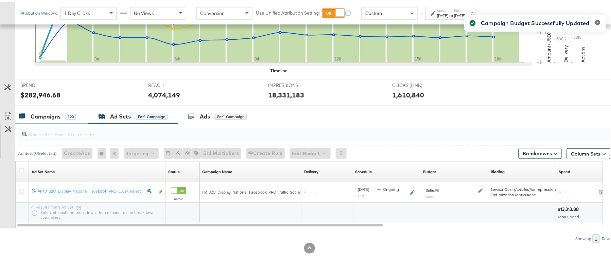
click at [43, 116] on div "Campaigns" at bounding box center [46, 115] width 30 height 8
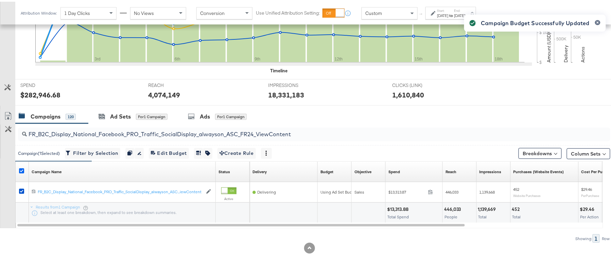
click at [21, 169] on icon at bounding box center [21, 169] width 5 height 5
click at [0, 0] on input "checkbox" at bounding box center [0, 0] width 0 height 0
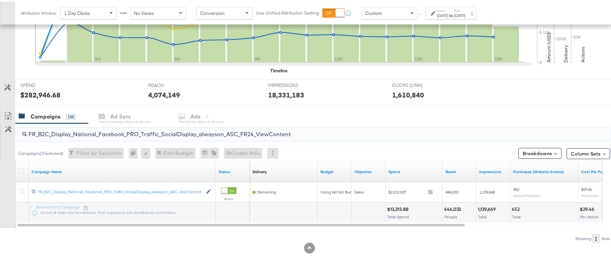
click at [105, 131] on input "FR_B2C_Display_National_Facebook_PRO_Traffic_SocialDisplay_alwayson_ASC_FR24_Vi…" at bounding box center [291, 129] width 529 height 13
paste input "AHL_B2C_Display_National_Facebook_PRO_Traffic_SocialDisplay_alwayson_ASC_AHL"
type input "AHL_B2C_Display_National_Facebook_PRO_Traffic_SocialDisplay_alwayson_ASC_AHL24_…"
click at [21, 170] on icon at bounding box center [21, 169] width 5 height 5
click at [0, 0] on input "checkbox" at bounding box center [0, 0] width 0 height 0
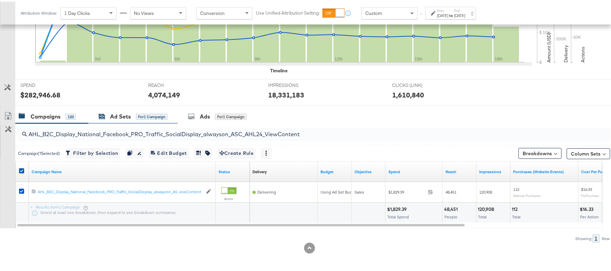
click at [128, 116] on div "Ad Sets" at bounding box center [120, 115] width 21 height 8
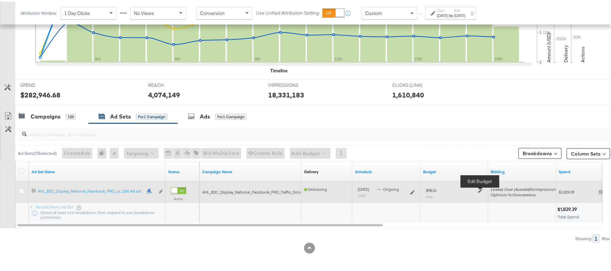
click at [478, 188] on icon at bounding box center [480, 189] width 5 height 5
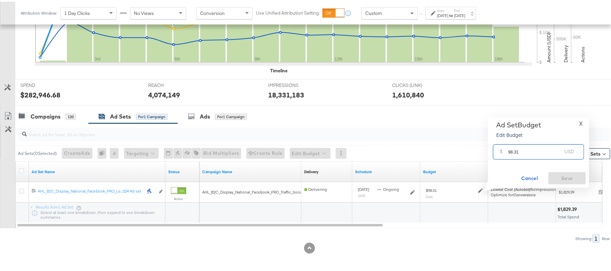
click at [521, 154] on input "98.31" at bounding box center [535, 147] width 54 height 15
paste input "$88.53"
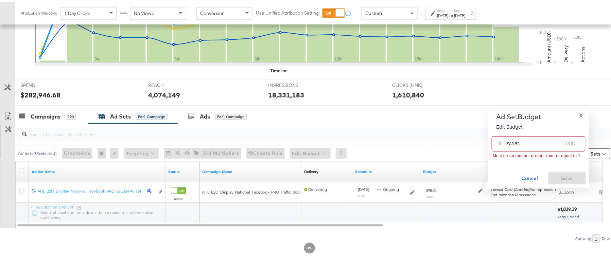
click at [507, 143] on input "$88.53" at bounding box center [535, 139] width 56 height 15
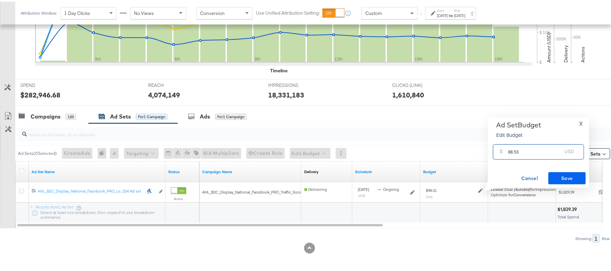
type input "88.53"
click at [575, 177] on span "Save" at bounding box center [567, 177] width 32 height 8
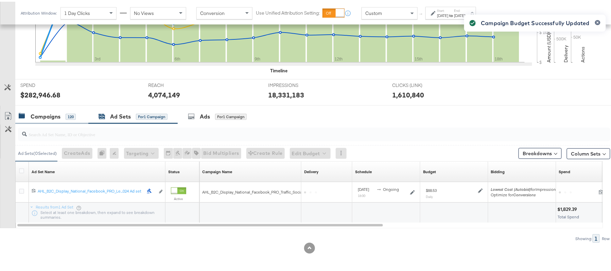
click at [71, 113] on div "120" at bounding box center [71, 115] width 10 height 6
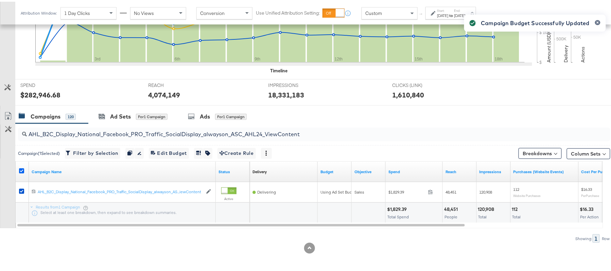
click at [20, 169] on icon at bounding box center [21, 169] width 5 height 5
click at [0, 0] on input "checkbox" at bounding box center [0, 0] width 0 height 0
